Goal: Information Seeking & Learning: Learn about a topic

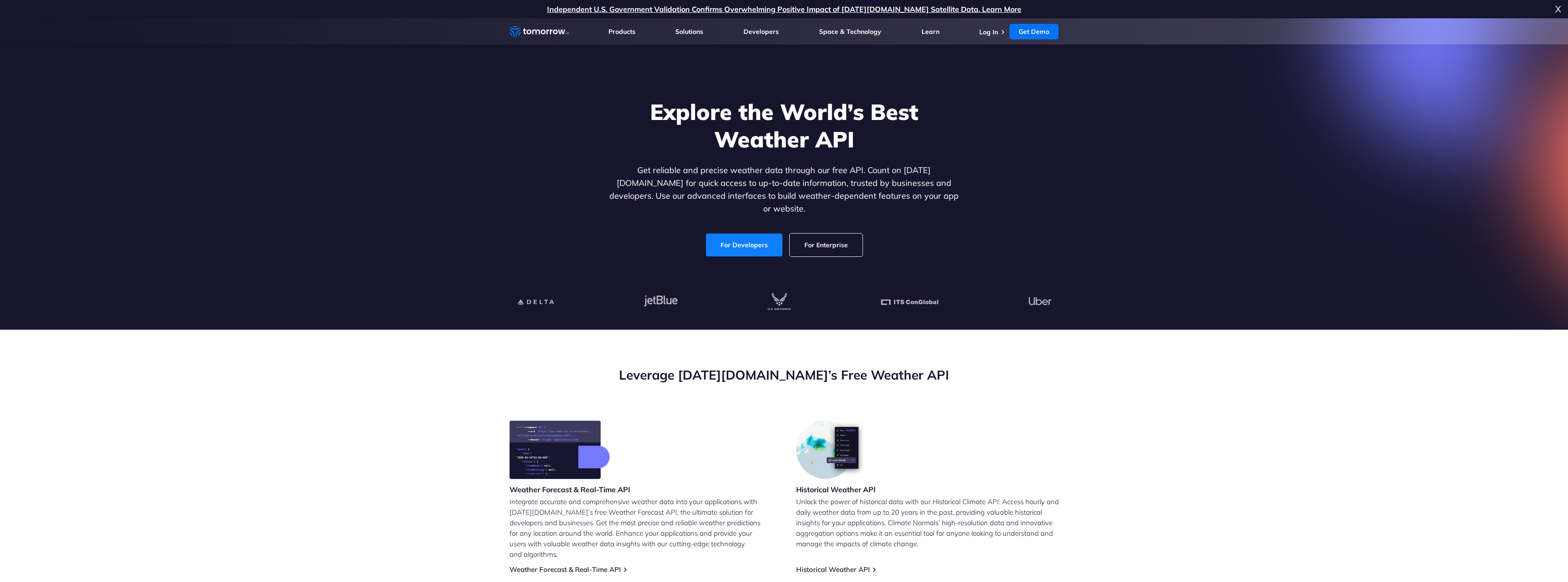
click at [734, 237] on link "For Developers" at bounding box center [744, 245] width 76 height 23
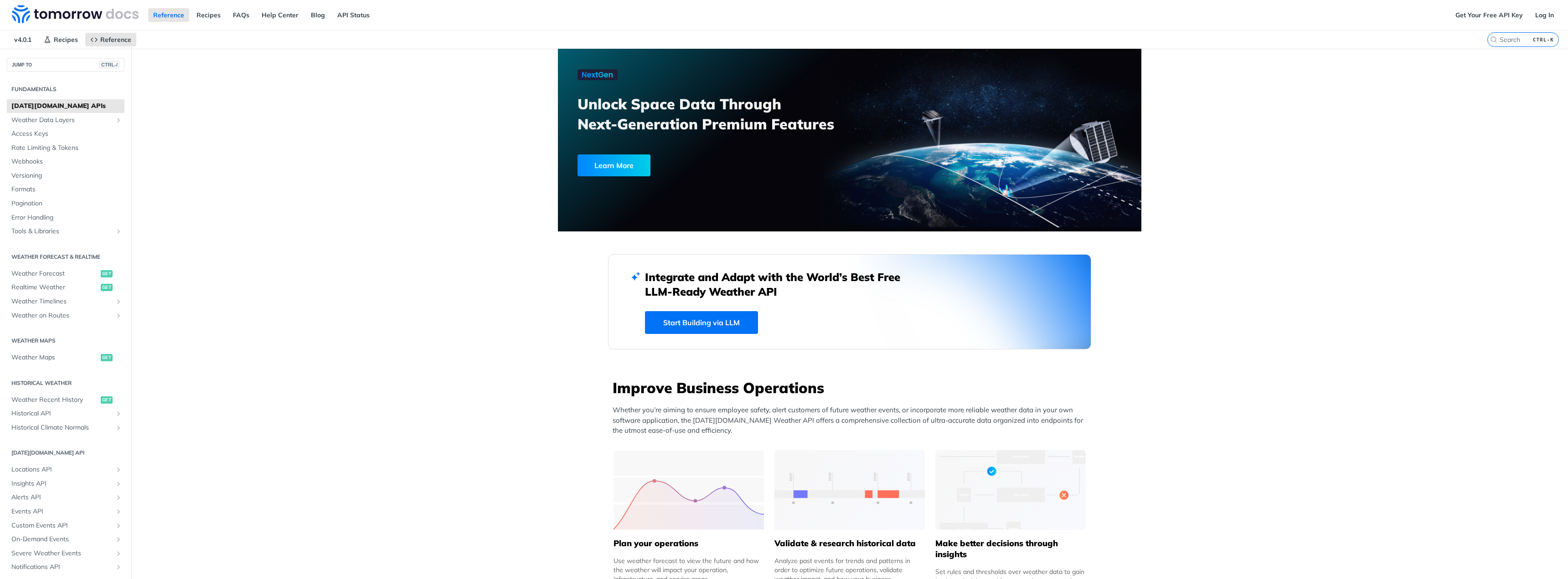
click at [47, 104] on span "[DATE][DOMAIN_NAME] APIs" at bounding box center [67, 106] width 111 height 9
click at [55, 120] on span "Weather Data Layers" at bounding box center [62, 120] width 101 height 9
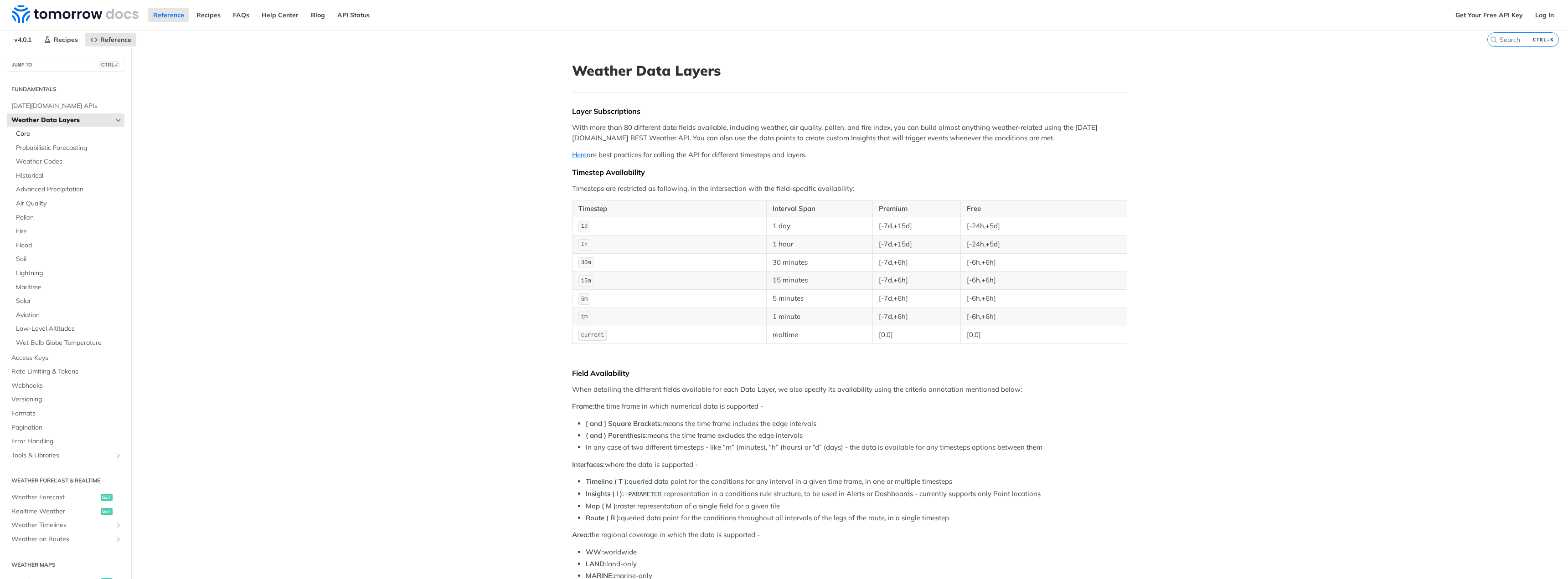
click at [39, 134] on span "Core" at bounding box center [69, 134] width 106 height 9
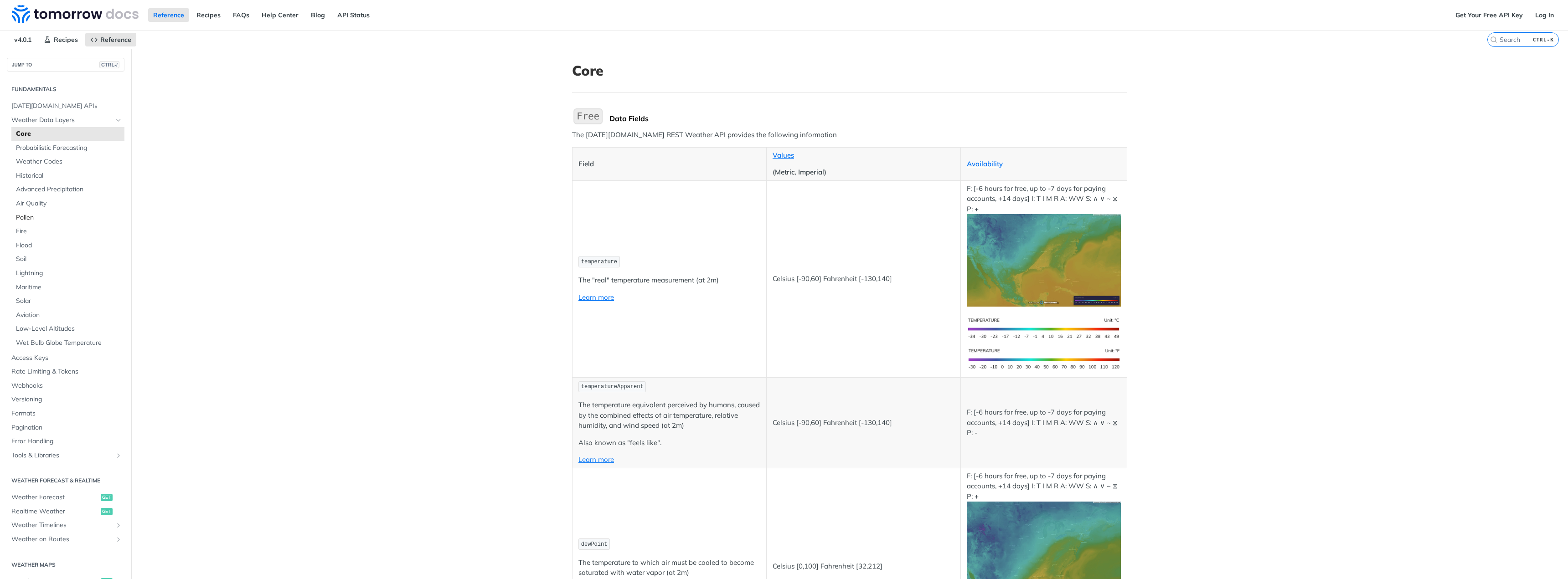
click at [37, 220] on span "Pollen" at bounding box center [69, 217] width 106 height 9
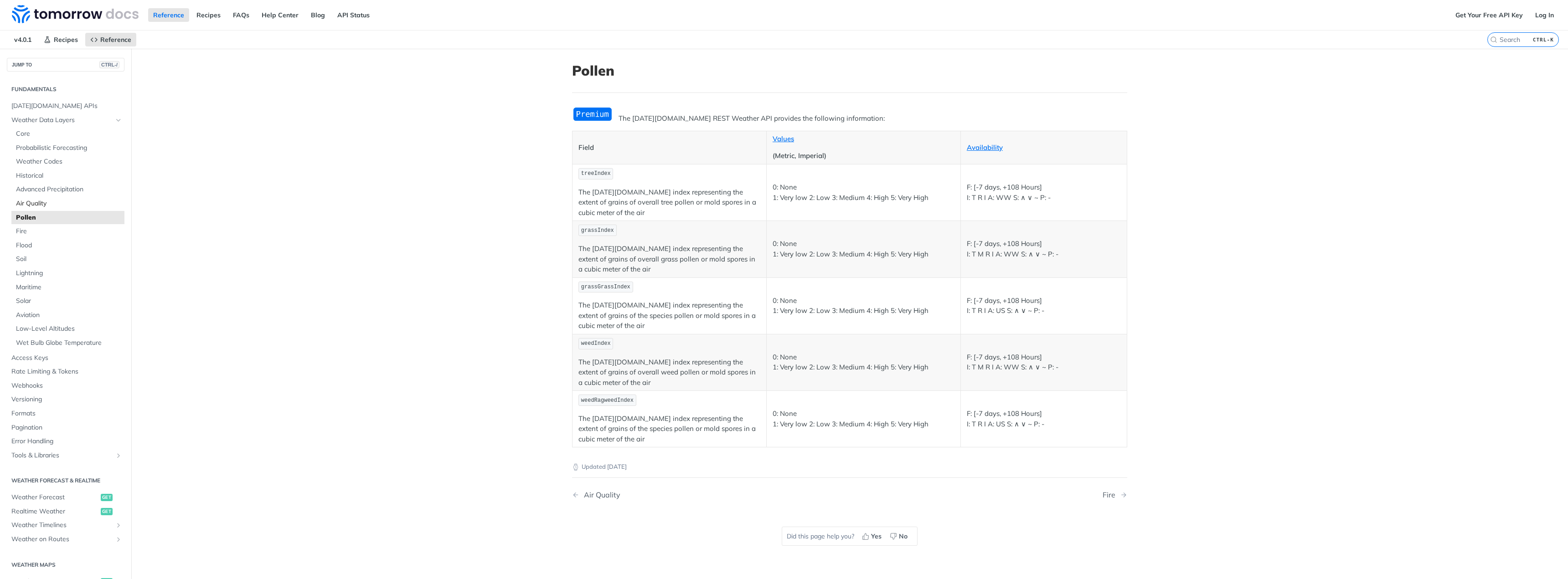
click at [64, 203] on span "Air Quality" at bounding box center [69, 203] width 106 height 9
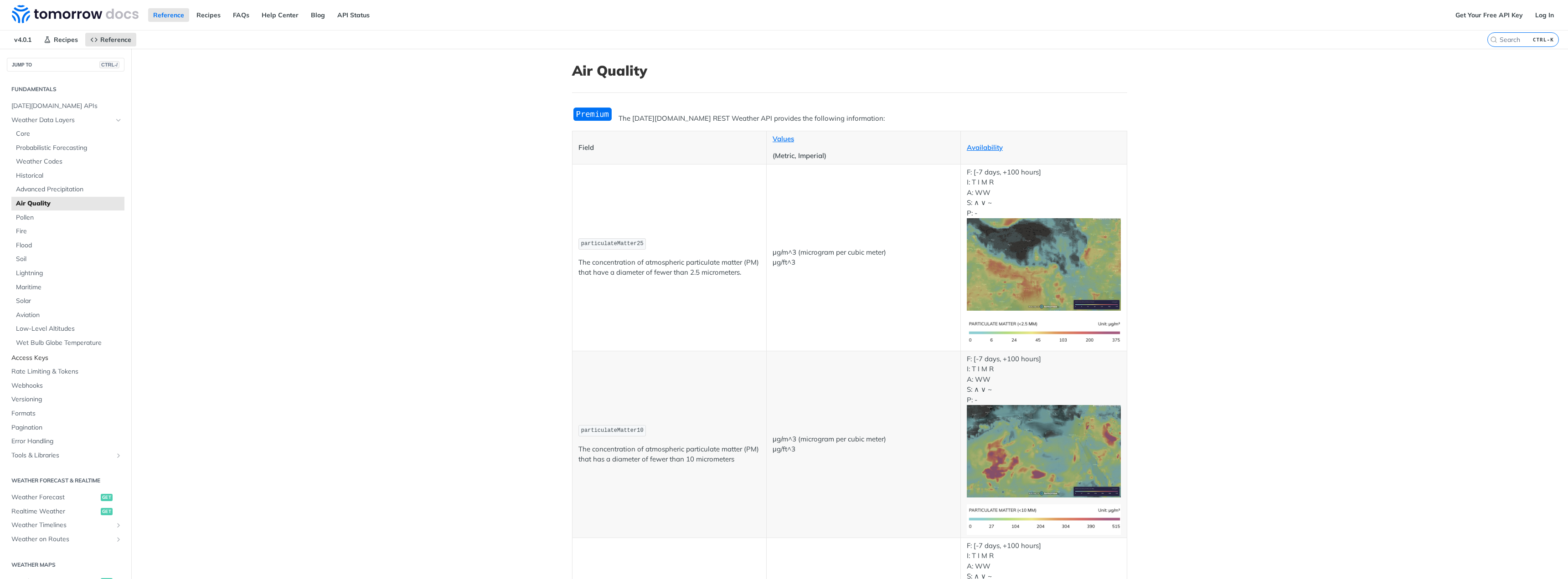
click at [43, 362] on span "Access Keys" at bounding box center [67, 358] width 111 height 9
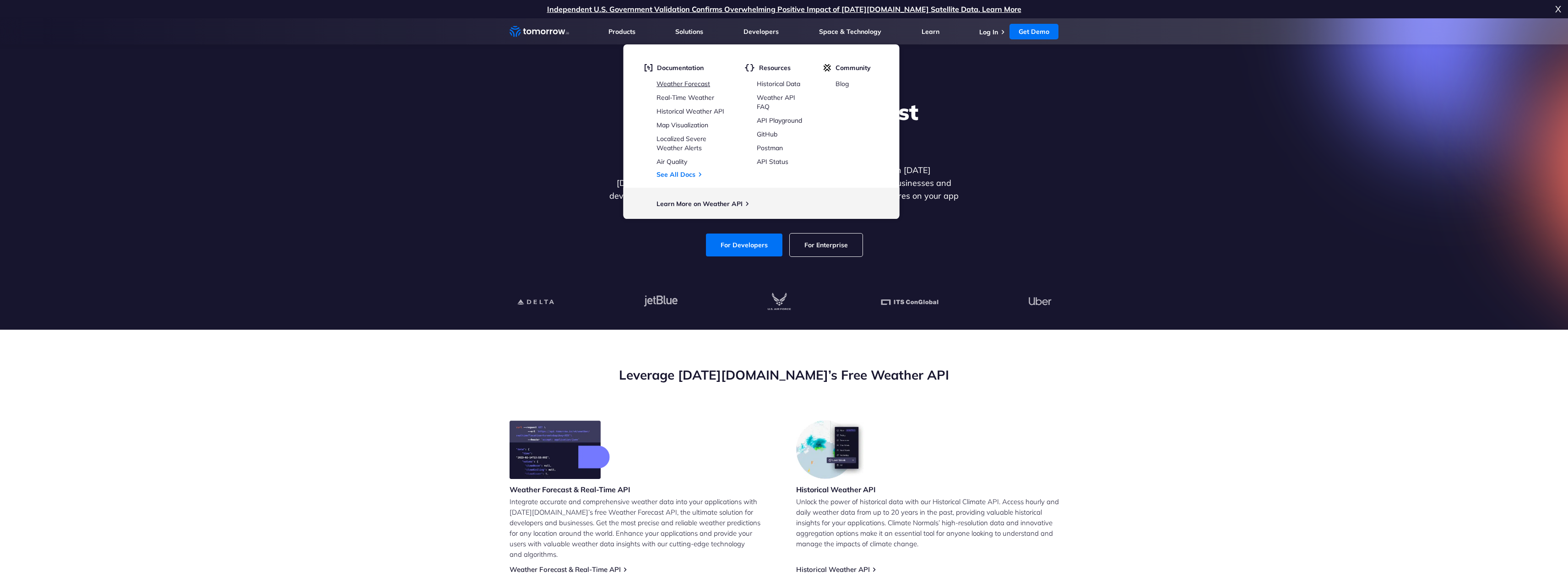
click at [697, 81] on link "Weather Forecast" at bounding box center [683, 83] width 54 height 8
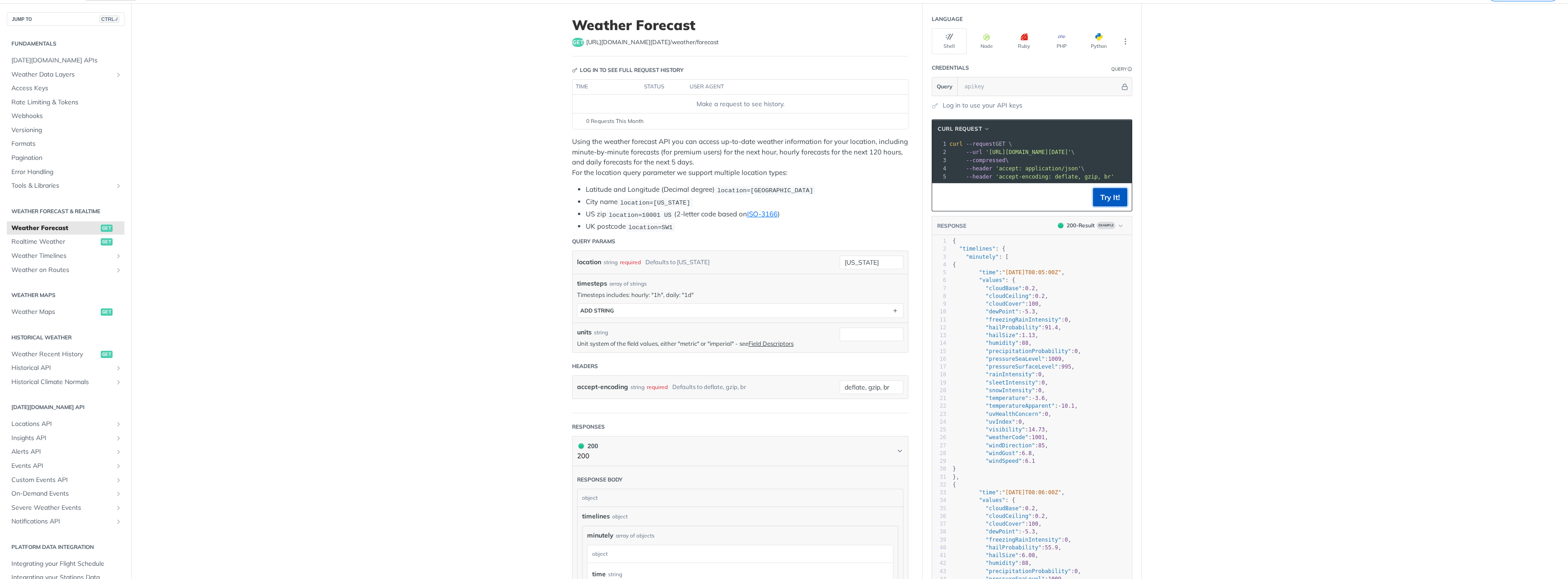
click at [1110, 202] on button "Try It!" at bounding box center [1110, 197] width 34 height 18
